Goal: Task Accomplishment & Management: Use online tool/utility

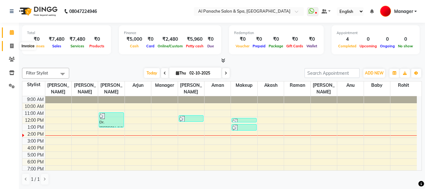
click at [11, 48] on icon at bounding box center [11, 45] width 3 height 5
select select "service"
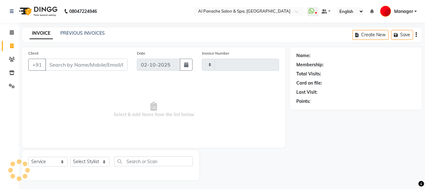
type input "2531"
select select "751"
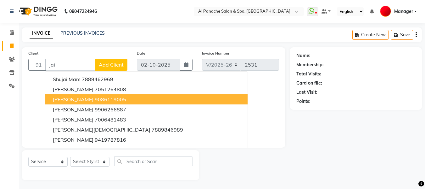
click at [95, 98] on ngb-highlight "9086119005" at bounding box center [110, 99] width 31 height 6
type input "9086119005"
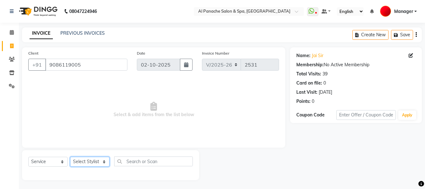
click at [81, 163] on select "Select Stylist [PERSON_NAME] [PERSON_NAME] Baby [PERSON_NAME] Makeup Manager [P…" at bounding box center [89, 161] width 39 height 10
select select "63849"
click at [70, 156] on select "Select Stylist [PERSON_NAME] [PERSON_NAME] Baby [PERSON_NAME] Makeup Manager [P…" at bounding box center [89, 161] width 39 height 10
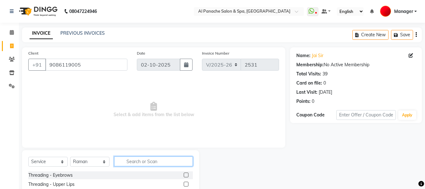
click at [145, 162] on input "text" at bounding box center [153, 161] width 79 height 10
type input "gent"
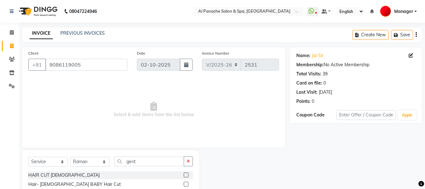
click at [189, 175] on label at bounding box center [186, 174] width 5 height 5
click at [188, 175] on input "checkbox" at bounding box center [186, 175] width 4 height 4
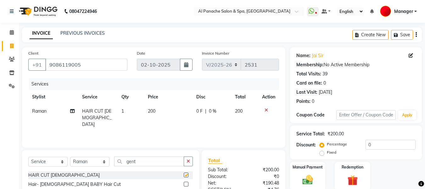
checkbox input "false"
click at [159, 166] on div "Select Service Product Membership Package Voucher Prepaid Gift Card Select Styl…" at bounding box center [110, 163] width 165 height 15
click at [170, 161] on input "gent" at bounding box center [149, 161] width 70 height 10
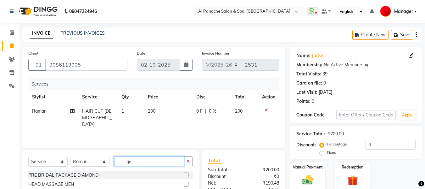
type input "g"
type input "be"
click at [187, 173] on label at bounding box center [186, 174] width 5 height 5
click at [187, 173] on input "checkbox" at bounding box center [186, 175] width 4 height 4
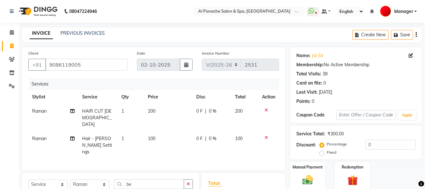
checkbox input "false"
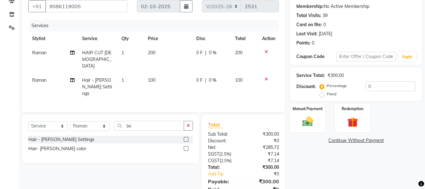
scroll to position [77, 0]
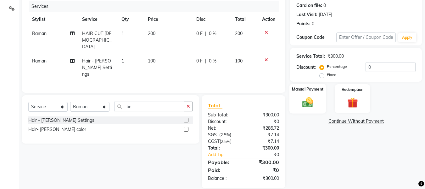
click at [313, 102] on img at bounding box center [308, 102] width 18 height 13
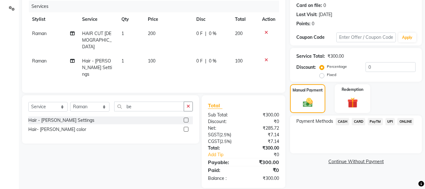
click at [346, 120] on span "CASH" at bounding box center [343, 121] width 14 height 7
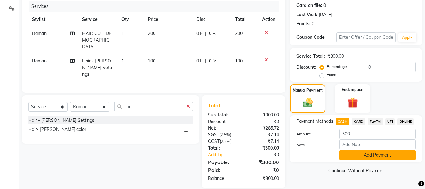
click at [385, 156] on button "Add Payment" at bounding box center [378, 155] width 76 height 10
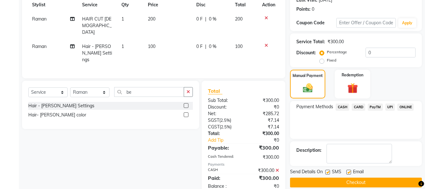
scroll to position [100, 0]
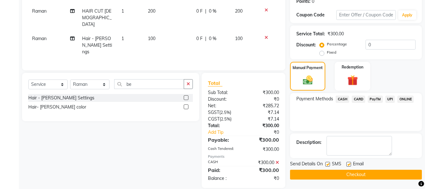
click at [385, 174] on button "Checkout" at bounding box center [356, 174] width 132 height 10
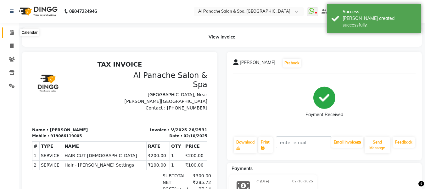
click at [13, 31] on icon at bounding box center [12, 32] width 4 height 5
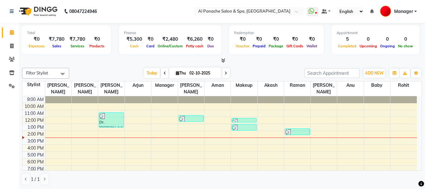
click at [13, 31] on icon at bounding box center [12, 32] width 4 height 5
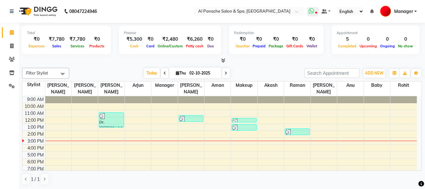
click at [314, 15] on span at bounding box center [312, 11] width 11 height 9
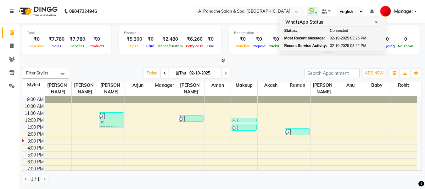
click at [169, 20] on nav "08047224946 Select Location × Al Panache Salon & Spa, [GEOGRAPHIC_DATA] WhatsAp…" at bounding box center [212, 11] width 425 height 23
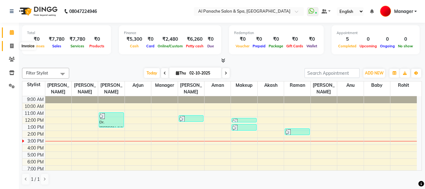
click at [11, 42] on span at bounding box center [11, 45] width 11 height 7
select select "service"
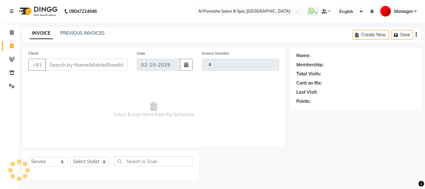
type input "2532"
select select "751"
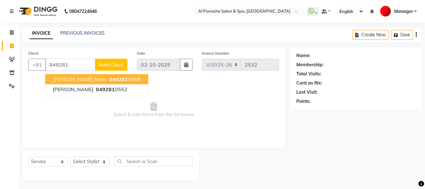
click at [108, 78] on ngb-highlight "849281 0869" at bounding box center [124, 79] width 33 height 6
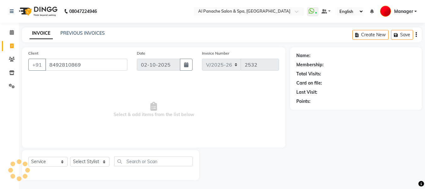
type input "8492810869"
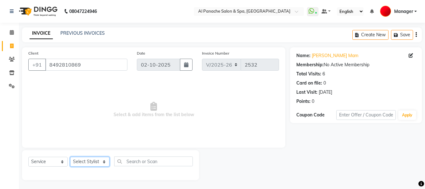
click at [92, 157] on select "Select Stylist [PERSON_NAME] [PERSON_NAME] Baby [PERSON_NAME] Makeup Manager [P…" at bounding box center [89, 161] width 39 height 10
select select "50648"
click at [70, 156] on select "Select Stylist [PERSON_NAME] [PERSON_NAME] Baby [PERSON_NAME] Makeup Manager [P…" at bounding box center [89, 161] width 39 height 10
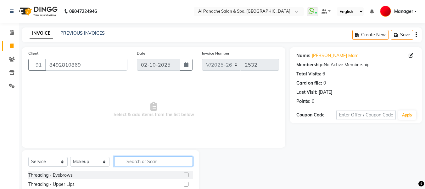
click at [142, 163] on input "text" at bounding box center [153, 161] width 79 height 10
type input "adva"
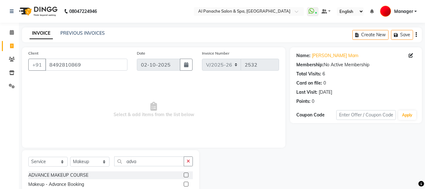
click at [186, 185] on label at bounding box center [186, 183] width 5 height 5
click at [186, 185] on input "checkbox" at bounding box center [186, 184] width 4 height 4
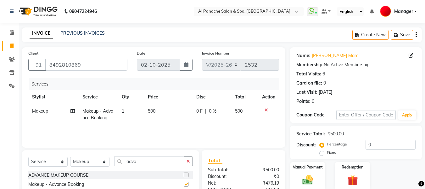
checkbox input "false"
click at [150, 113] on span "500" at bounding box center [152, 111] width 8 height 6
select select "50648"
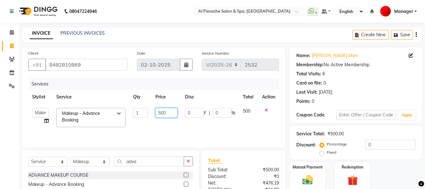
click at [159, 113] on input "500" at bounding box center [166, 113] width 22 height 10
type input "5500"
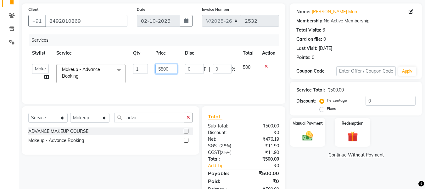
scroll to position [63, 0]
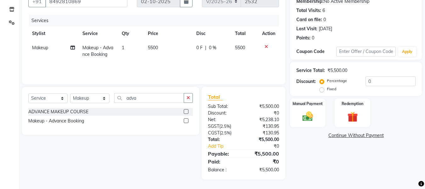
click at [317, 155] on div "Name: [PERSON_NAME] Mam Membership: No Active Membership Total Visits: 6 Card o…" at bounding box center [358, 81] width 137 height 195
click at [307, 112] on img at bounding box center [308, 116] width 18 height 13
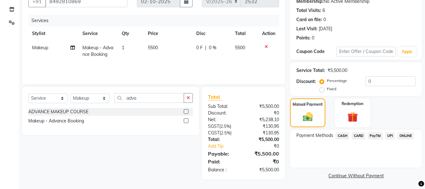
click at [390, 133] on span "UPI" at bounding box center [391, 135] width 10 height 7
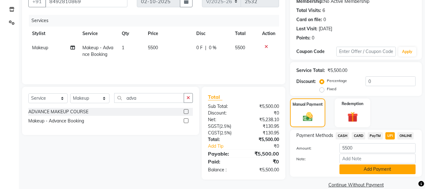
click at [376, 172] on button "Add Payment" at bounding box center [378, 169] width 76 height 10
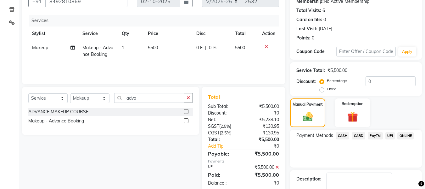
scroll to position [100, 0]
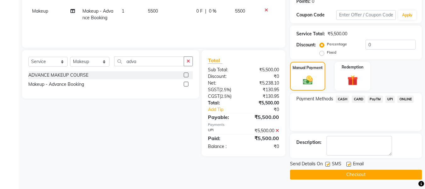
click at [385, 175] on button "Checkout" at bounding box center [356, 174] width 132 height 10
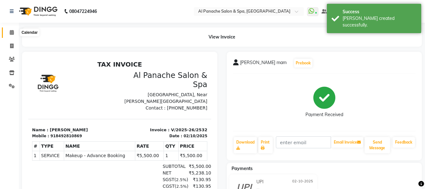
click at [10, 33] on icon at bounding box center [12, 32] width 4 height 5
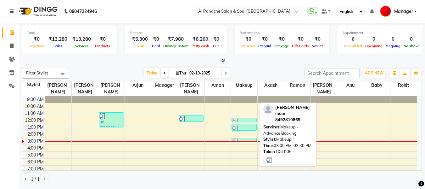
click at [249, 138] on div at bounding box center [244, 141] width 24 height 6
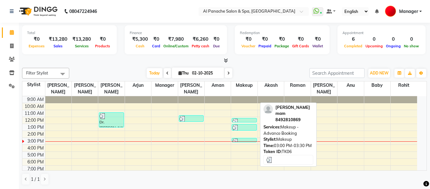
select select "3"
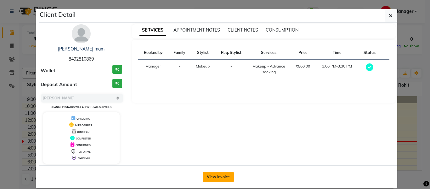
click at [220, 176] on button "View Invoice" at bounding box center [218, 177] width 31 height 10
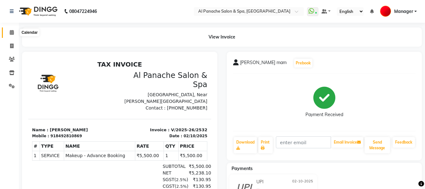
click at [10, 30] on icon at bounding box center [12, 32] width 4 height 5
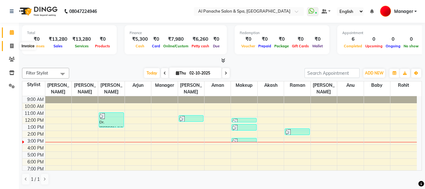
click at [8, 48] on span at bounding box center [11, 45] width 11 height 7
select select "service"
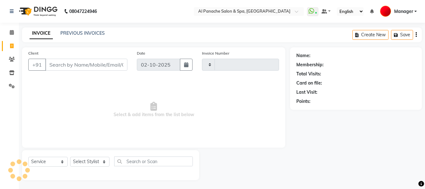
type input "2533"
select select "751"
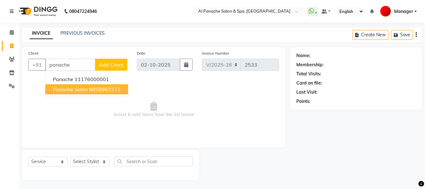
click at [89, 89] on ngb-highlight "9858967272" at bounding box center [104, 89] width 31 height 6
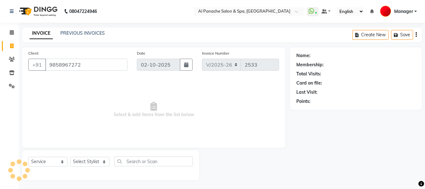
type input "9858967272"
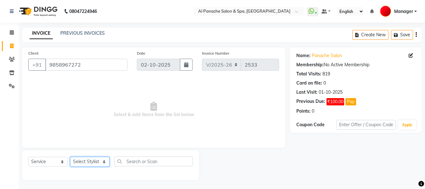
click at [84, 161] on select "Select Stylist [PERSON_NAME] [PERSON_NAME] Baby [PERSON_NAME] Makeup Manager [P…" at bounding box center [89, 161] width 39 height 10
select select "88146"
click at [70, 156] on select "Select Stylist [PERSON_NAME] [PERSON_NAME] Baby [PERSON_NAME] Makeup Manager [P…" at bounding box center [89, 161] width 39 height 10
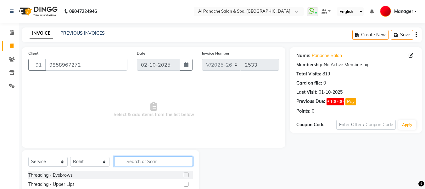
click at [147, 160] on input "text" at bounding box center [153, 161] width 79 height 10
type input "gen"
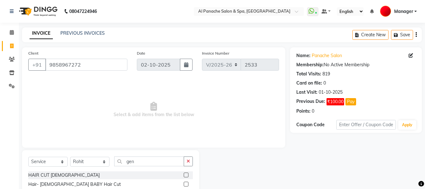
click at [185, 175] on label at bounding box center [186, 174] width 5 height 5
click at [185, 175] on input "checkbox" at bounding box center [186, 175] width 4 height 4
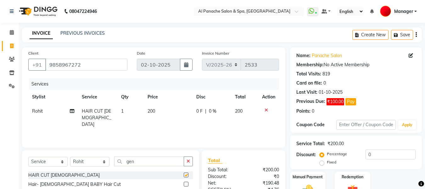
checkbox input "false"
click at [154, 160] on input "gen" at bounding box center [149, 161] width 70 height 10
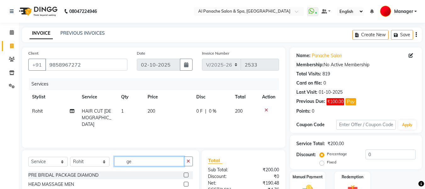
type input "g"
type input "be"
click at [185, 174] on label at bounding box center [186, 174] width 5 height 5
click at [185, 174] on input "checkbox" at bounding box center [186, 175] width 4 height 4
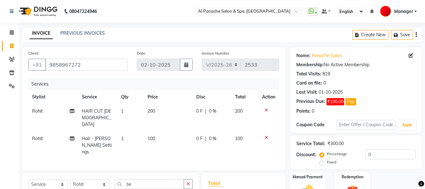
checkbox input "false"
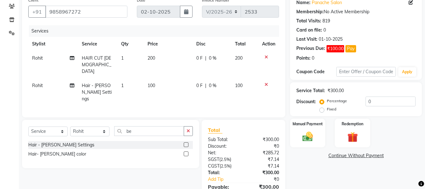
scroll to position [77, 0]
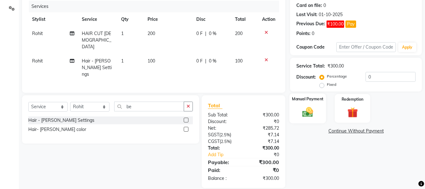
click at [311, 115] on img at bounding box center [308, 111] width 18 height 13
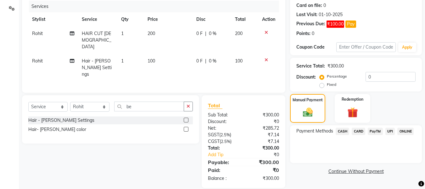
click at [390, 133] on span "UPI" at bounding box center [391, 130] width 10 height 7
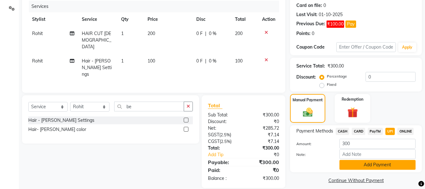
click at [381, 168] on button "Add Payment" at bounding box center [378, 165] width 76 height 10
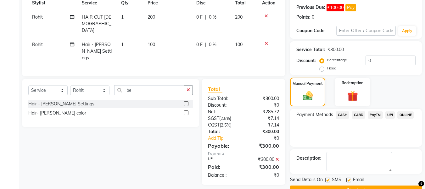
scroll to position [110, 0]
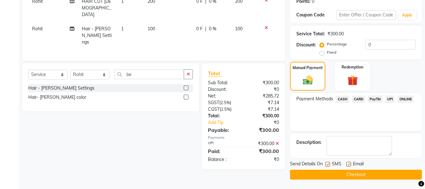
click at [396, 169] on div "Send Details On SMS Email Checkout" at bounding box center [356, 169] width 132 height 19
click at [387, 176] on button "Checkout" at bounding box center [356, 174] width 132 height 10
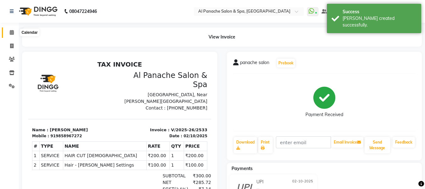
click at [8, 33] on span at bounding box center [11, 32] width 11 height 7
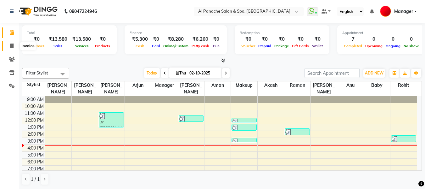
click at [12, 46] on icon at bounding box center [11, 45] width 3 height 5
select select "service"
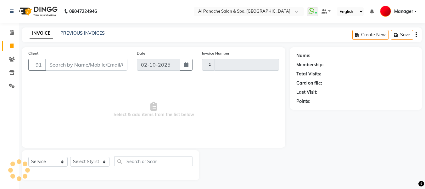
type input "2534"
select select "751"
click at [86, 162] on select "Select Stylist [PERSON_NAME] [PERSON_NAME] Baby [PERSON_NAME] Makeup Manager [P…" at bounding box center [89, 161] width 39 height 10
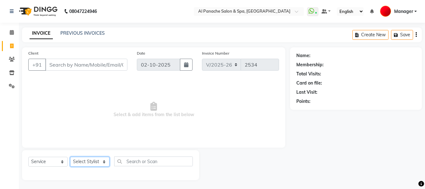
select select "63849"
click at [70, 156] on select "Select Stylist [PERSON_NAME] [PERSON_NAME] Baby [PERSON_NAME] Makeup Manager [P…" at bounding box center [89, 161] width 39 height 10
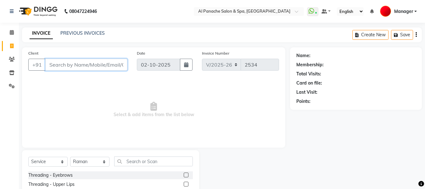
click at [113, 66] on input "Client" at bounding box center [86, 65] width 82 height 12
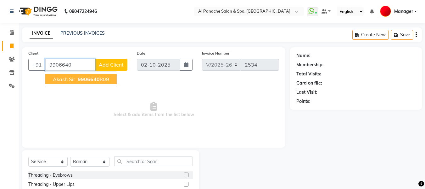
click at [105, 79] on ngb-highlight "9906640 809" at bounding box center [92, 79] width 33 height 6
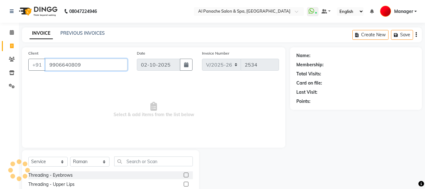
type input "9906640809"
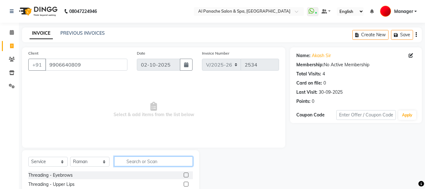
click at [142, 161] on input "text" at bounding box center [153, 161] width 79 height 10
type input "o3"
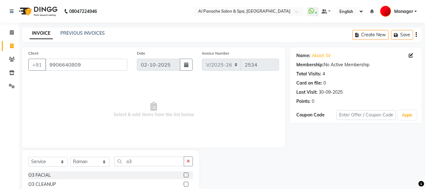
click at [184, 183] on label at bounding box center [186, 183] width 5 height 5
click at [184, 183] on input "checkbox" at bounding box center [186, 184] width 4 height 4
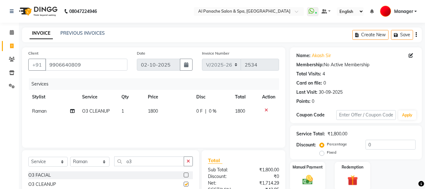
checkbox input "false"
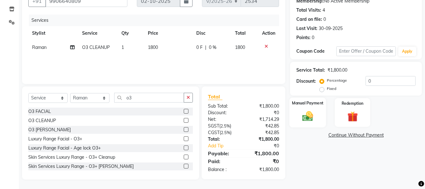
click at [305, 115] on img at bounding box center [308, 116] width 18 height 13
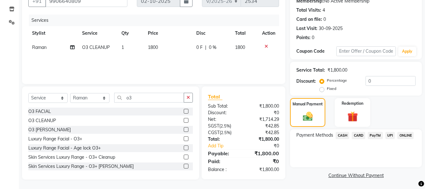
click at [345, 136] on span "CASH" at bounding box center [343, 135] width 14 height 7
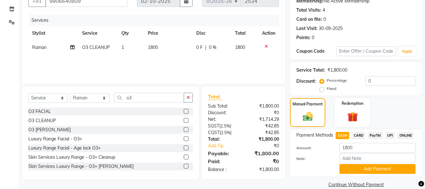
drag, startPoint x: 378, startPoint y: 168, endPoint x: 430, endPoint y: 168, distance: 51.9
click at [425, 125] on html "08047224946 Select Location × Al Panache Salon & Spa, [GEOGRAPHIC_DATA] WhatsAp…" at bounding box center [212, 30] width 425 height 189
click at [393, 167] on button "Add Payment" at bounding box center [378, 169] width 76 height 10
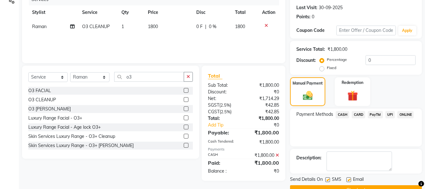
scroll to position [100, 0]
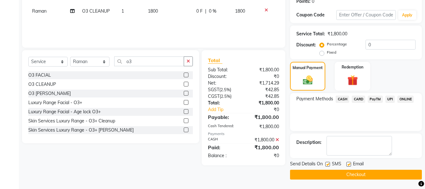
click at [396, 172] on button "Checkout" at bounding box center [356, 174] width 132 height 10
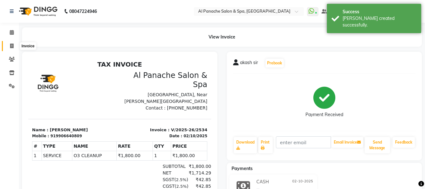
click at [11, 48] on icon at bounding box center [11, 45] width 3 height 5
select select "service"
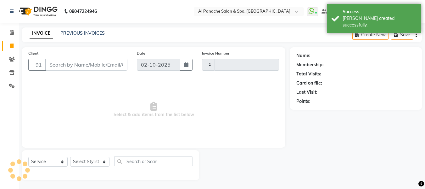
scroll to position [1, 0]
type input "2535"
select select "751"
